Goal: Transaction & Acquisition: Purchase product/service

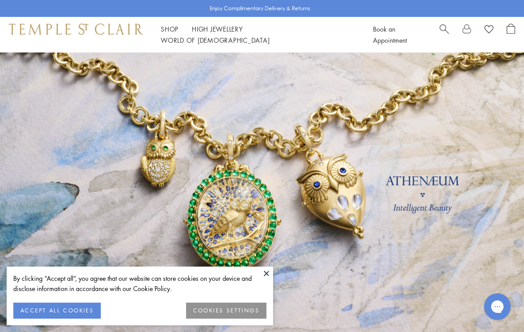
scroll to position [28, 0]
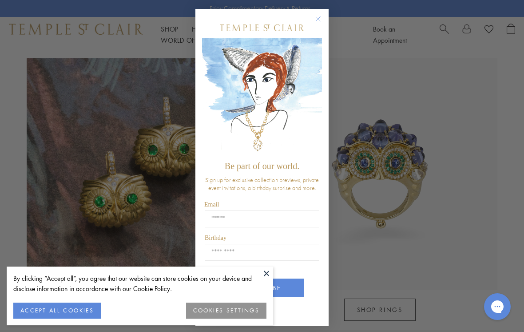
scroll to position [700, 0]
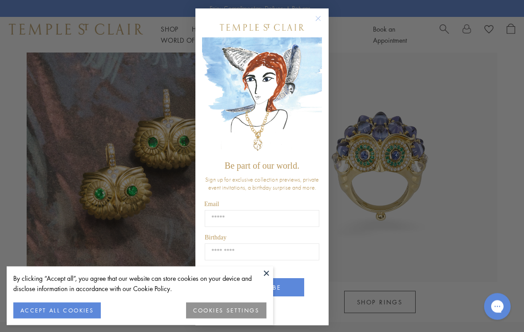
click at [315, 23] on circle "Close dialog" at bounding box center [318, 19] width 11 height 11
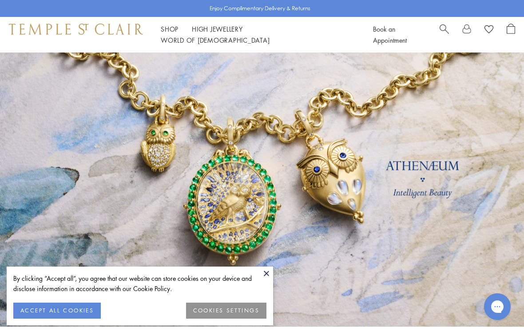
scroll to position [0, 0]
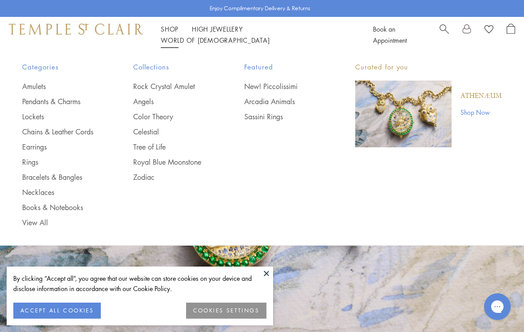
click at [43, 103] on link "Pendants & Charms" at bounding box center [60, 101] width 76 height 10
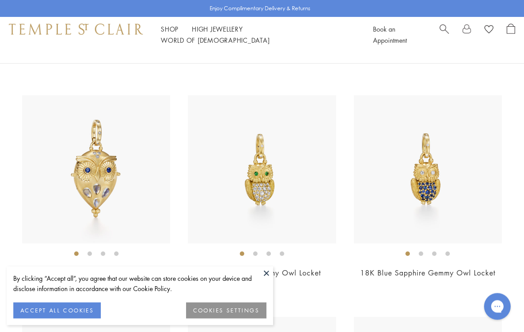
scroll to position [289, 0]
click at [232, 195] on img at bounding box center [262, 169] width 148 height 148
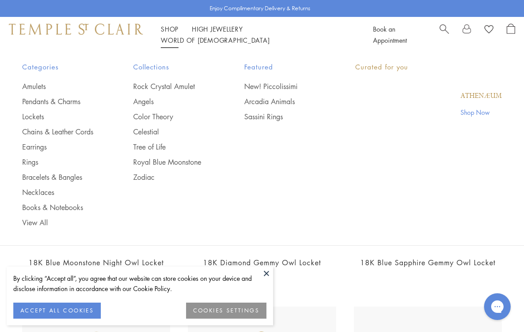
click at [174, 33] on link "Shop Shop" at bounding box center [170, 28] width 18 height 9
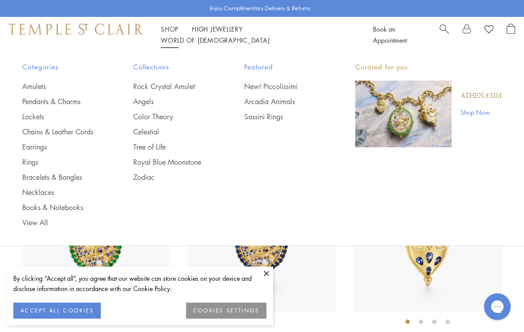
click at [138, 177] on link "Zodiac" at bounding box center [171, 177] width 76 height 10
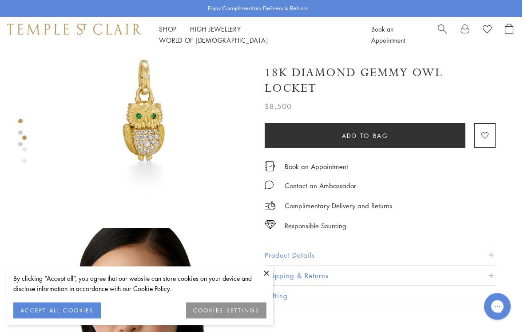
scroll to position [0, 2]
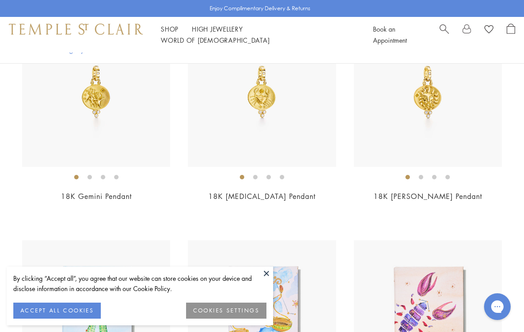
scroll to position [925, 0]
click at [79, 192] on link "18K Gemini Pendant" at bounding box center [96, 197] width 71 height 10
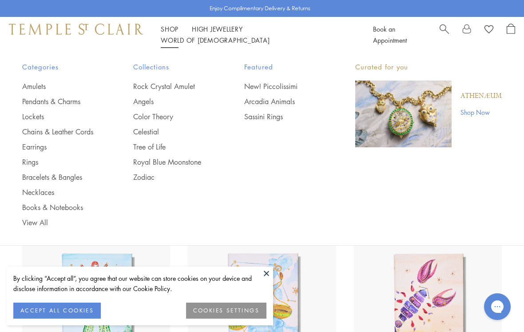
click at [40, 132] on link "Chains & Leather Cords" at bounding box center [60, 132] width 76 height 10
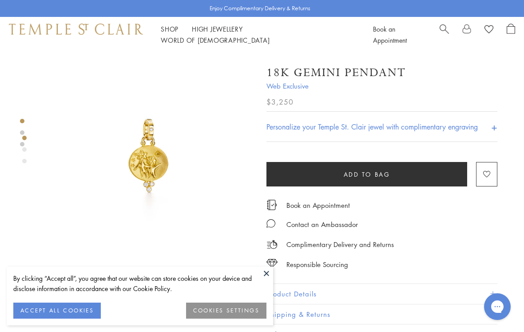
scroll to position [0, 2]
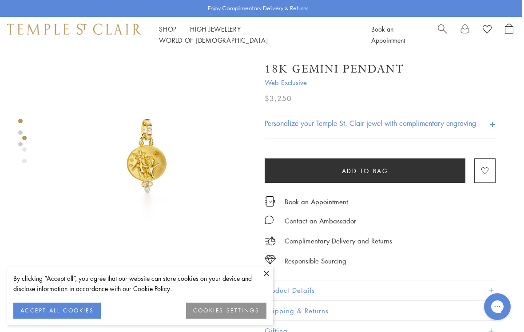
click at [41, 8] on div "Enjoy Complimentary Delivery & Returns" at bounding box center [260, 8] width 524 height 17
